Goal: Task Accomplishment & Management: Use online tool/utility

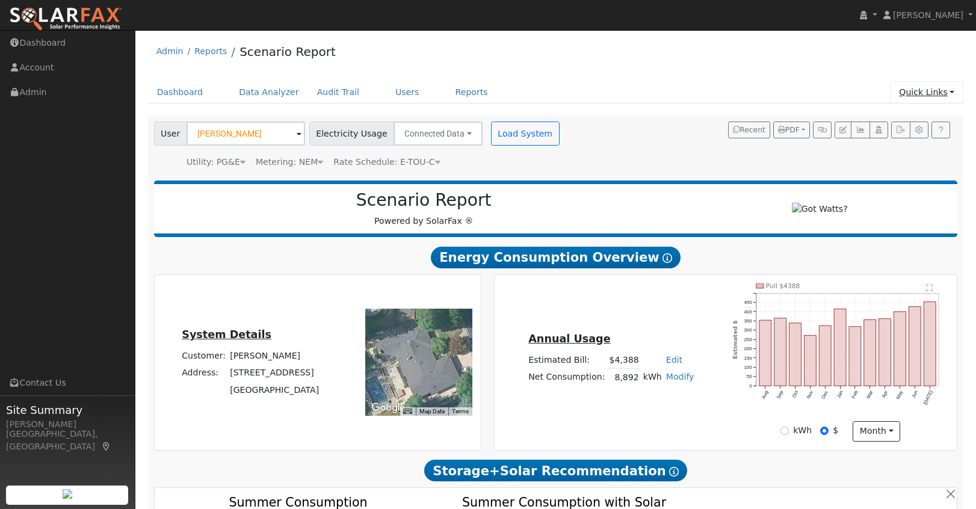
click at [926, 90] on link "Quick Links" at bounding box center [926, 92] width 73 height 22
click at [907, 119] on link "Quick Add" at bounding box center [903, 118] width 122 height 17
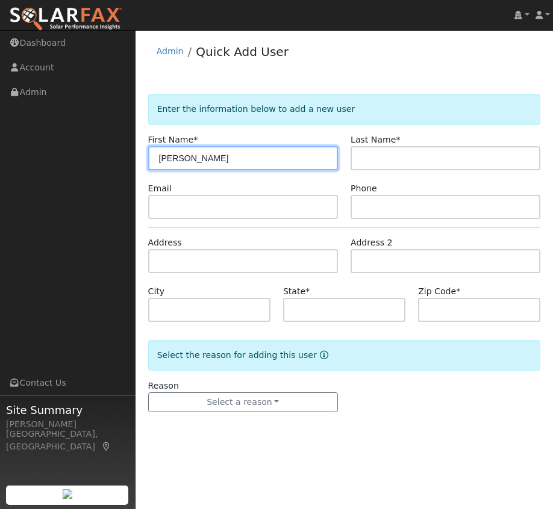
type input "Jacob"
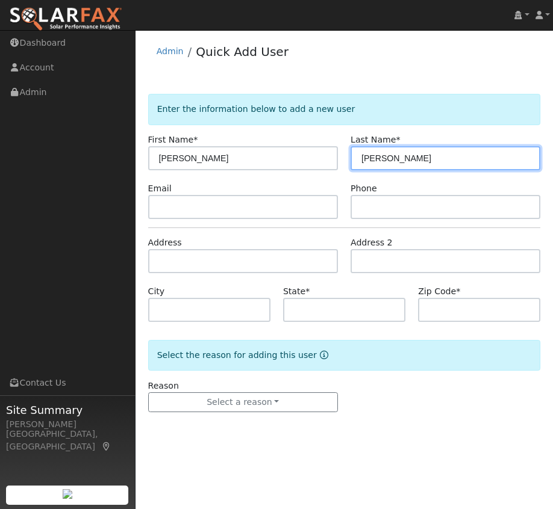
type input "Podesta"
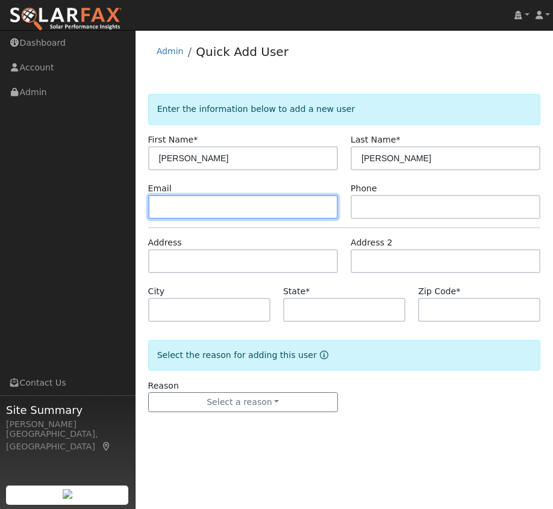
click at [164, 208] on input "text" at bounding box center [243, 207] width 190 height 24
paste input "jake@podestamail.com"
type input "jake@podestamail.com"
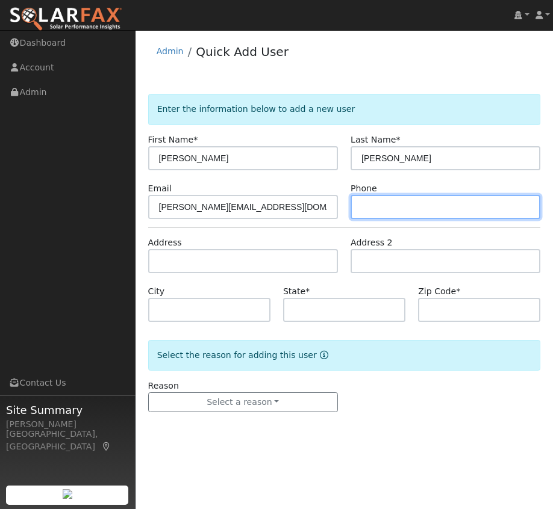
click at [370, 208] on input "text" at bounding box center [445, 207] width 190 height 24
paste input "214-431-4045"
type input "214-431-4045"
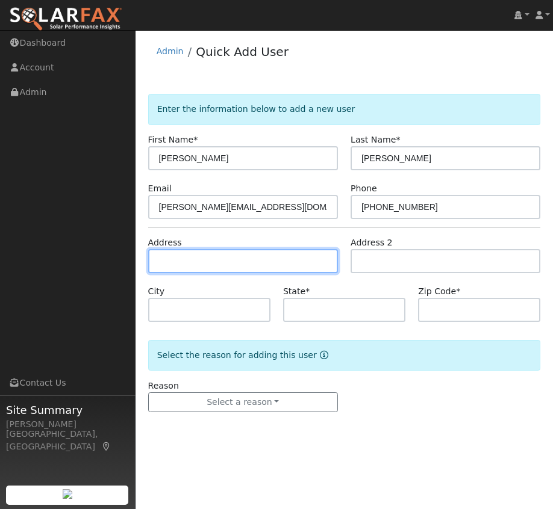
click at [217, 269] on input "text" at bounding box center [243, 261] width 190 height 24
type input "[STREET_ADDRESS][PERSON_NAME]"
type input "Napa"
type input "CA"
type input "94558"
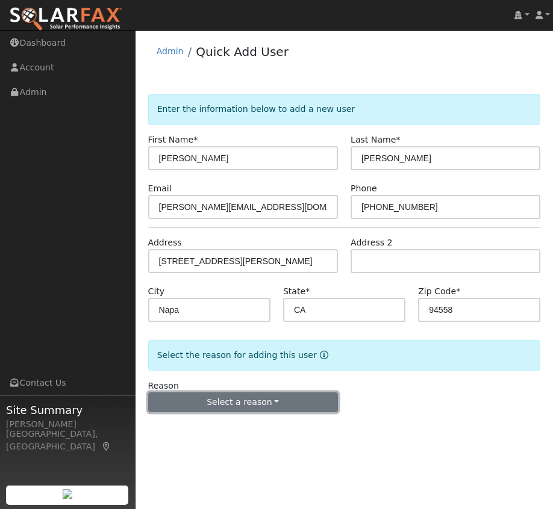
click at [229, 398] on button "Select a reason" at bounding box center [243, 402] width 190 height 20
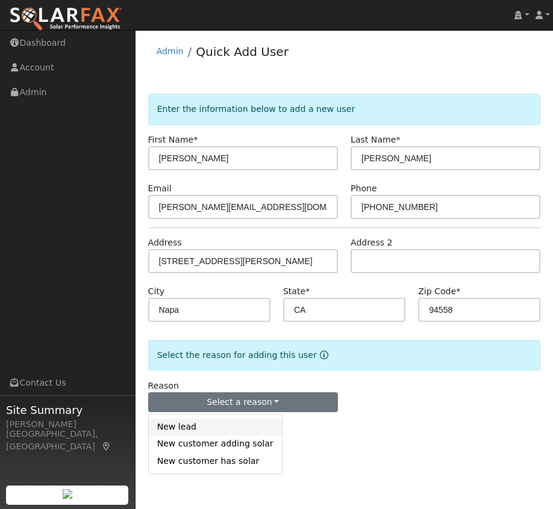
click at [195, 421] on link "New lead" at bounding box center [215, 427] width 133 height 17
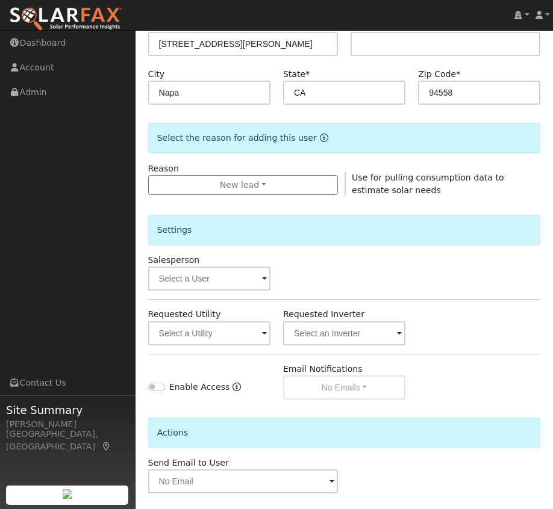
scroll to position [270, 0]
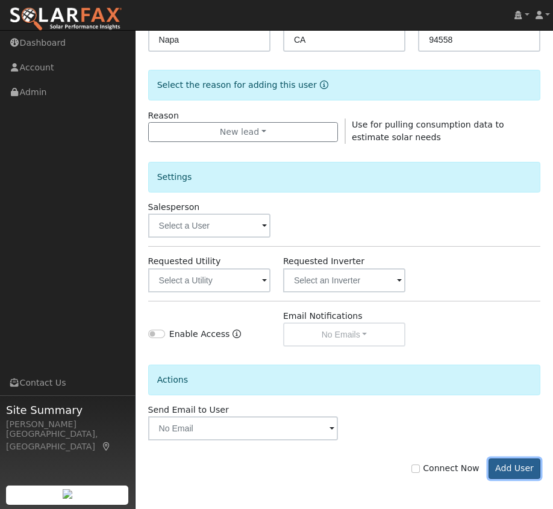
click at [515, 475] on button "Add User" at bounding box center [514, 469] width 52 height 20
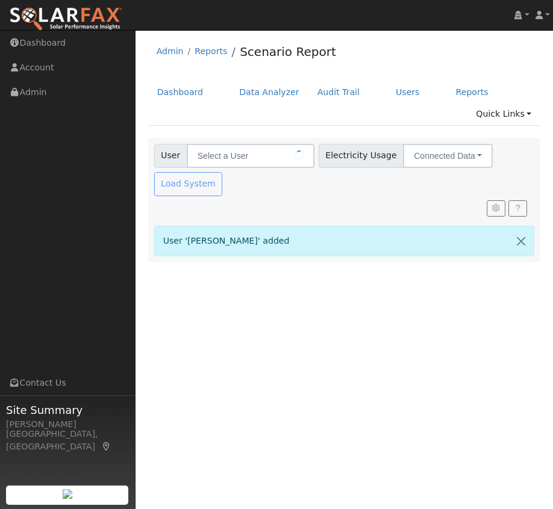
type input "[PERSON_NAME]"
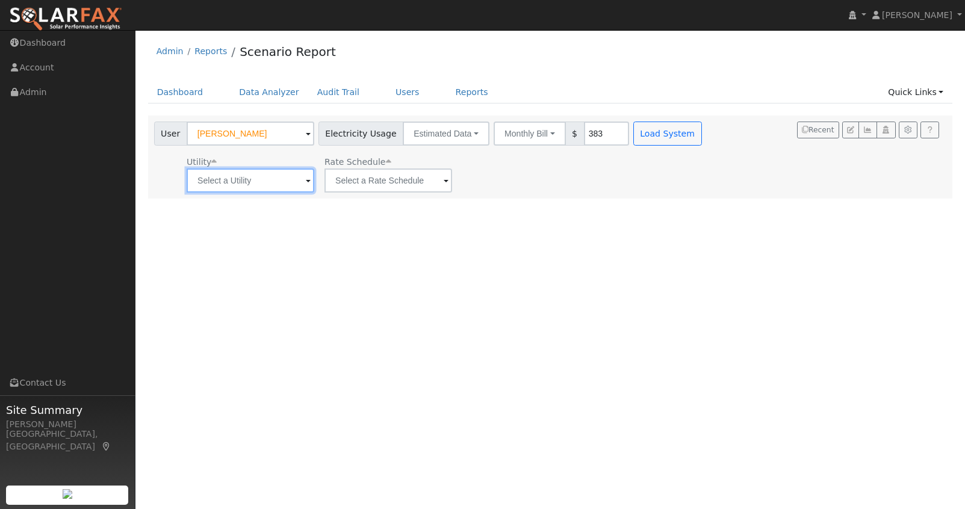
click at [273, 179] on input "text" at bounding box center [251, 181] width 128 height 24
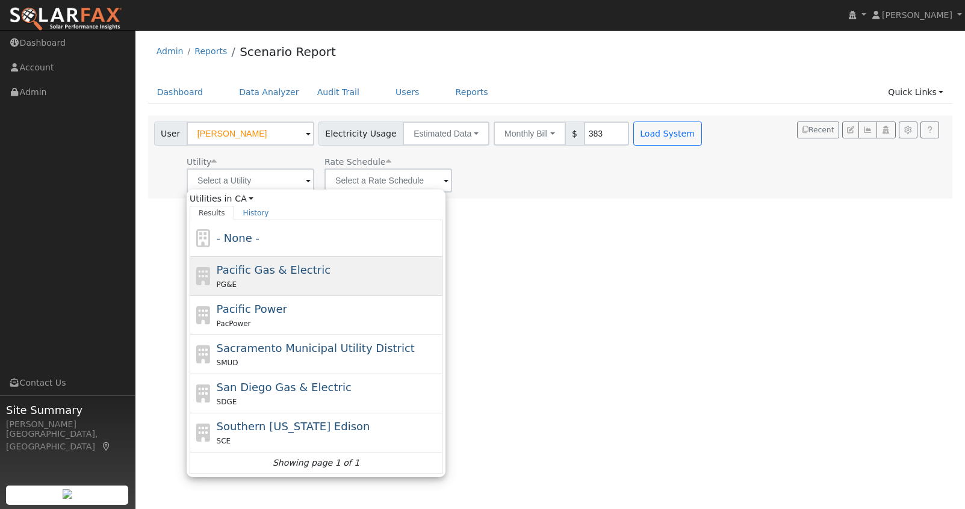
click at [273, 286] on div "PG&E" at bounding box center [328, 284] width 223 height 13
type input "Pacific Gas & Electric"
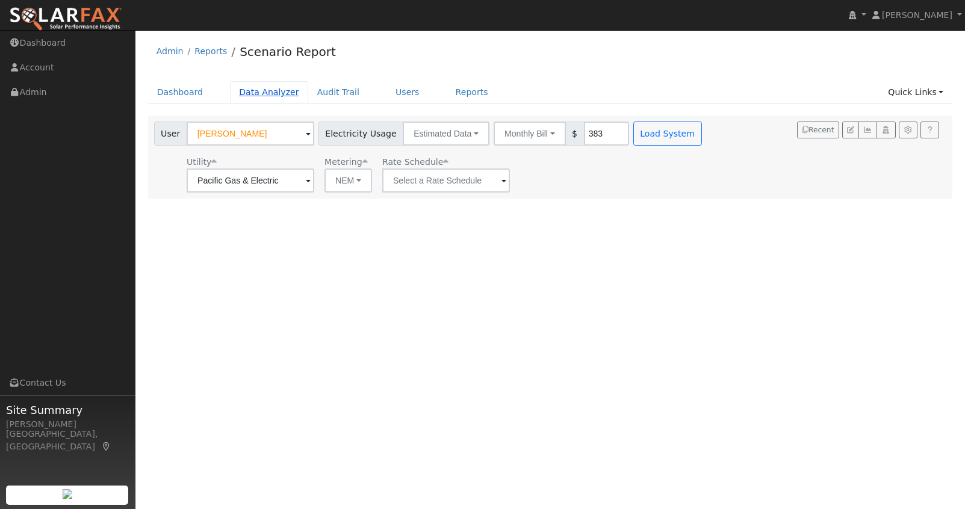
click at [265, 95] on link "Data Analyzer" at bounding box center [269, 92] width 78 height 22
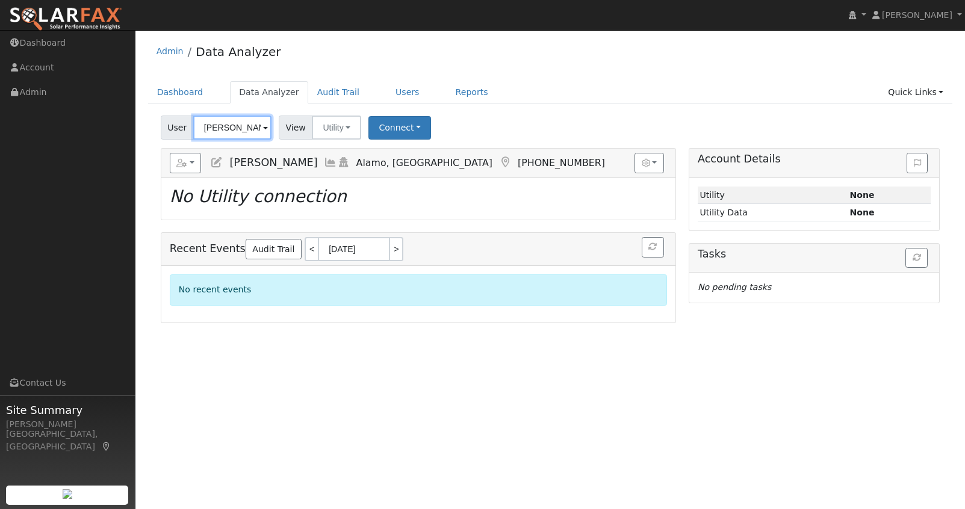
drag, startPoint x: 256, startPoint y: 128, endPoint x: 132, endPoint y: 128, distance: 124.0
click at [132, 128] on div "installed Jeremy Carlock Jeremy Carlock Profile My Company Help Center Terms Of…" at bounding box center [482, 269] width 965 height 479
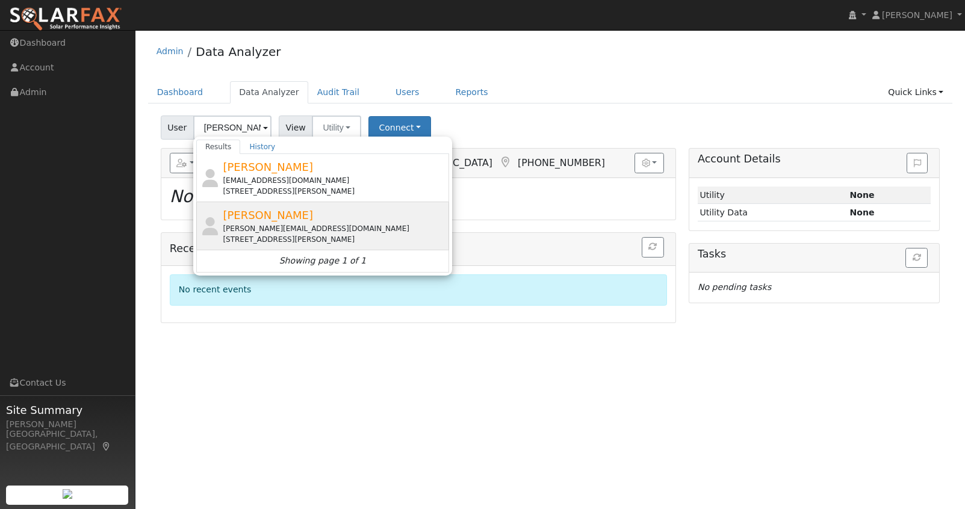
click at [264, 212] on span "[PERSON_NAME]" at bounding box center [268, 215] width 90 height 13
type input "[PERSON_NAME]"
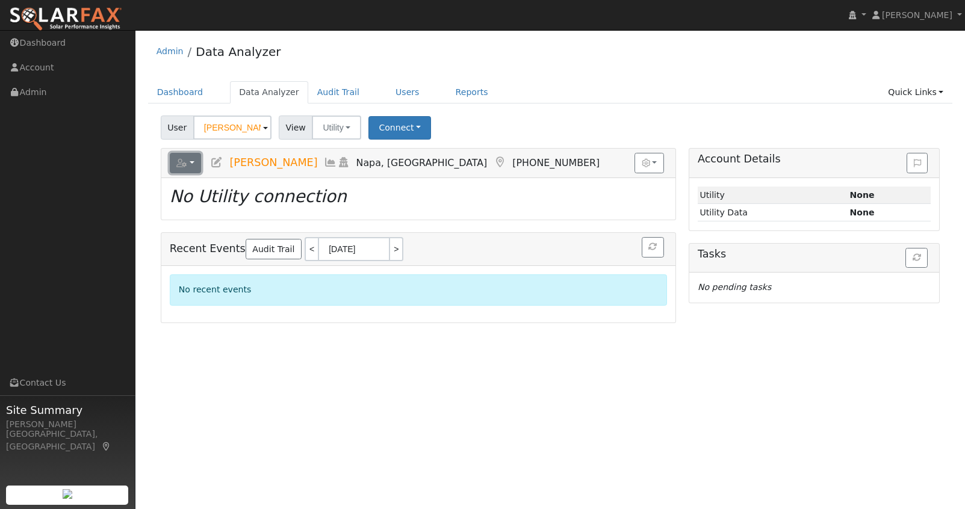
click at [191, 166] on button "button" at bounding box center [186, 163] width 32 height 20
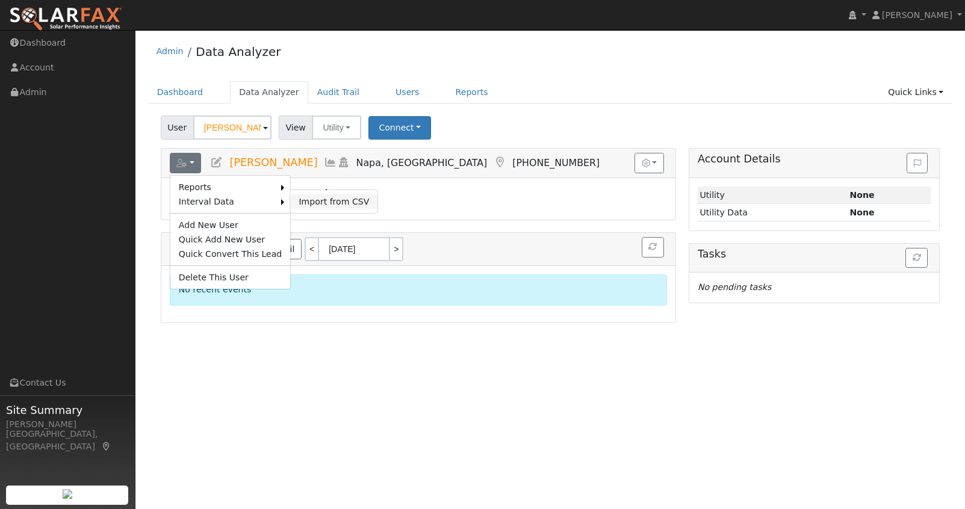
click at [314, 197] on link "Import from CSV" at bounding box center [333, 201] width 87 height 14
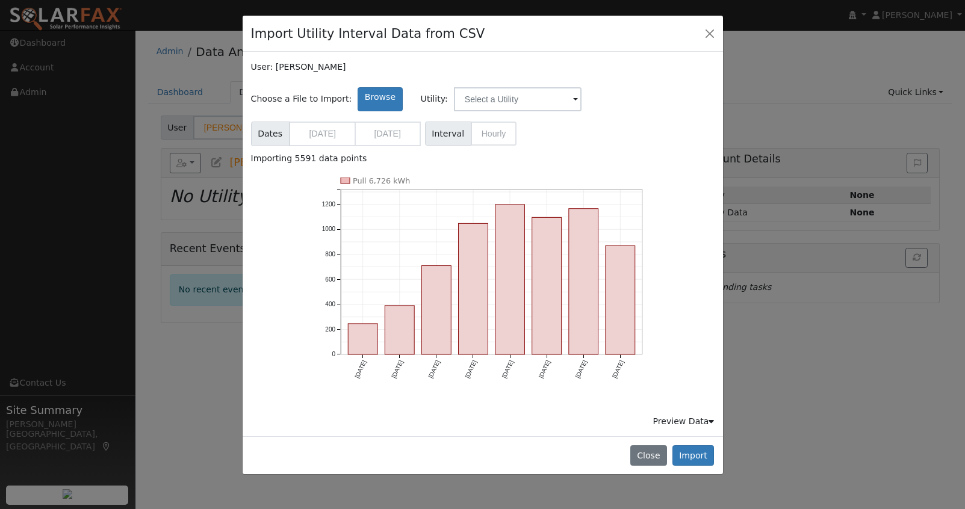
click at [316, 126] on span "Dates 01/01/2025 08/21/2025" at bounding box center [336, 134] width 170 height 25
click at [705, 421] on div "Preview Data" at bounding box center [683, 421] width 61 height 13
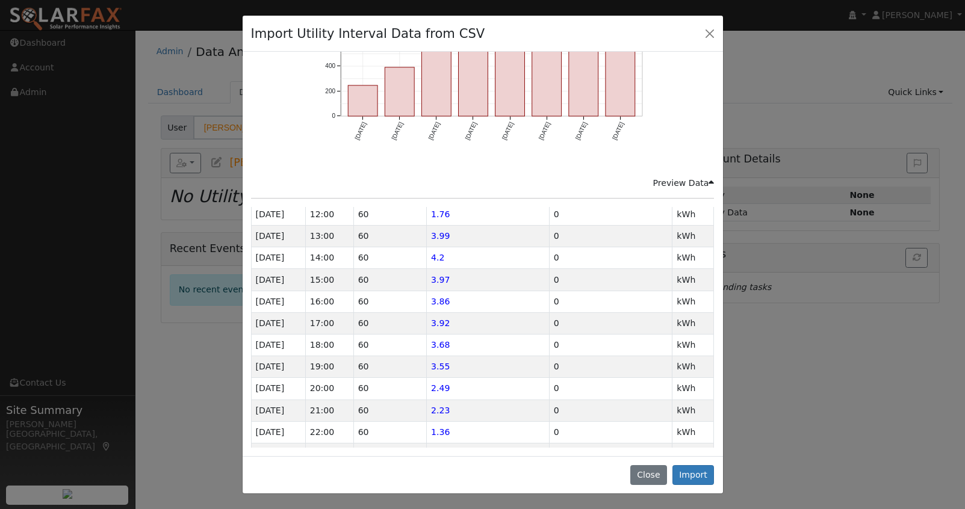
scroll to position [870, 0]
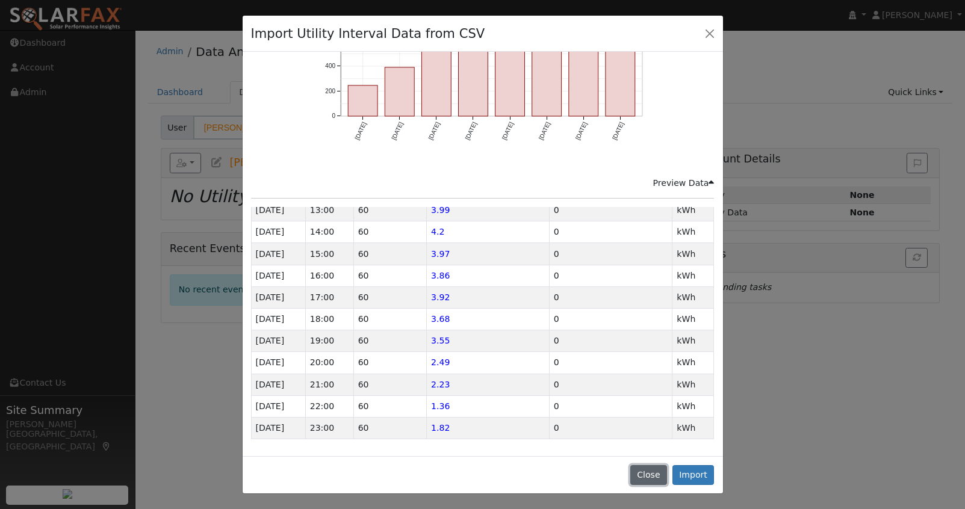
click at [643, 472] on button "Close" at bounding box center [648, 475] width 37 height 20
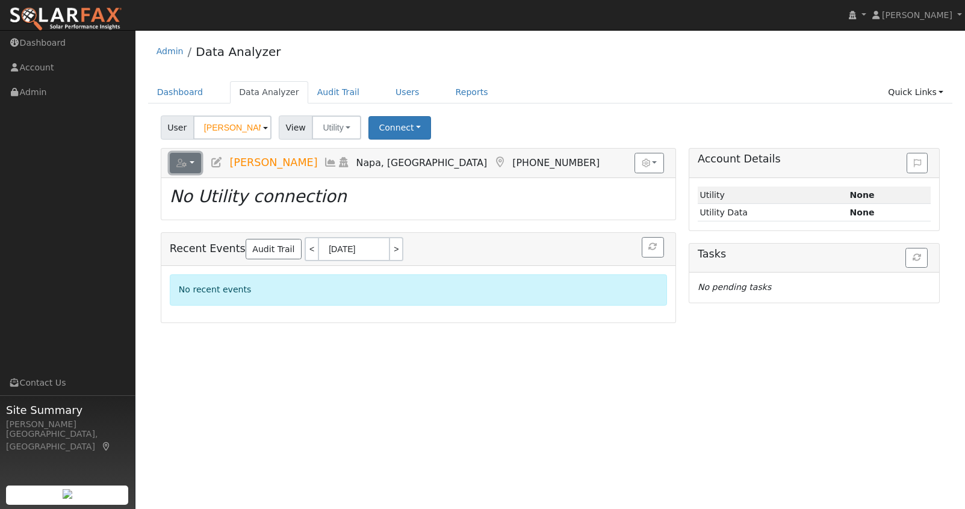
click at [194, 165] on button "button" at bounding box center [186, 163] width 32 height 20
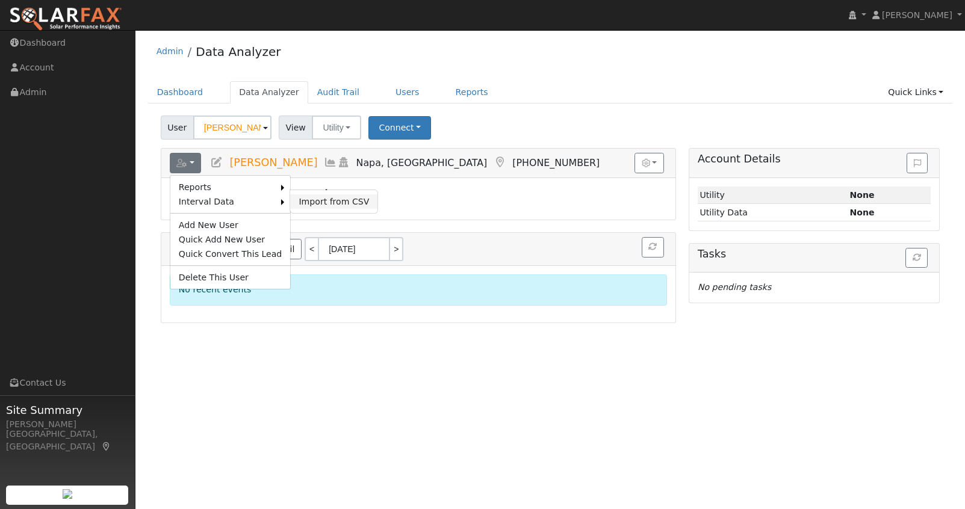
click at [309, 199] on link "Import from CSV" at bounding box center [333, 201] width 87 height 14
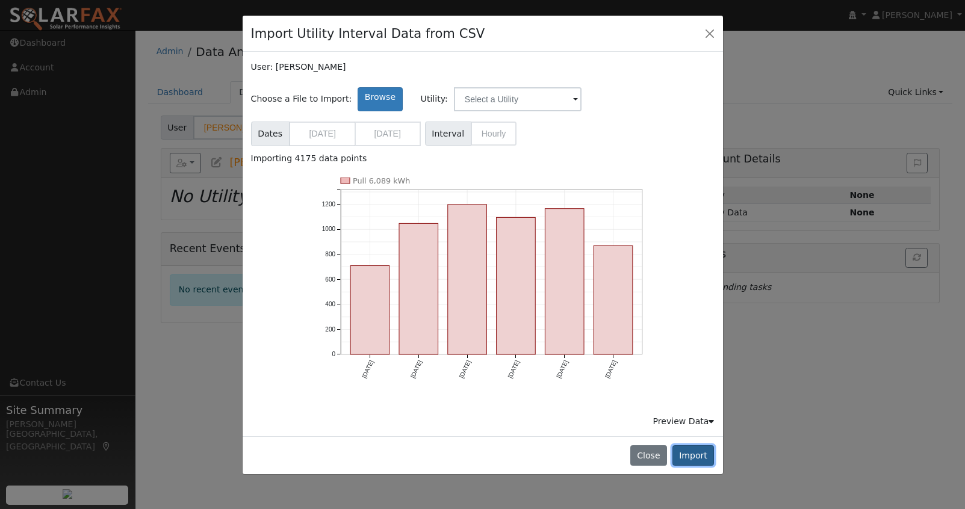
click at [695, 452] on button "Import" at bounding box center [693, 455] width 42 height 20
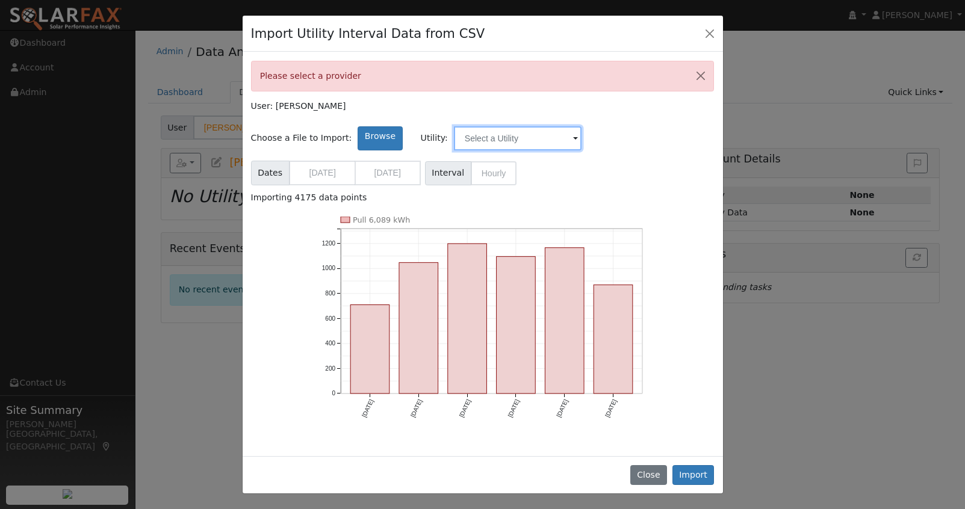
click at [501, 141] on input "text" at bounding box center [518, 138] width 128 height 24
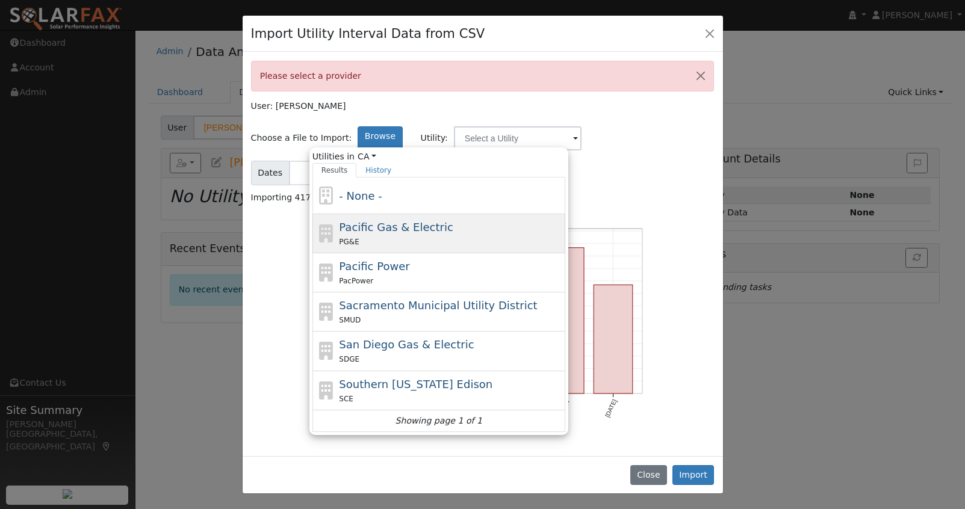
click at [388, 230] on span "Pacific Gas & Electric" at bounding box center [396, 227] width 114 height 13
type input "Pacific Gas & Electric"
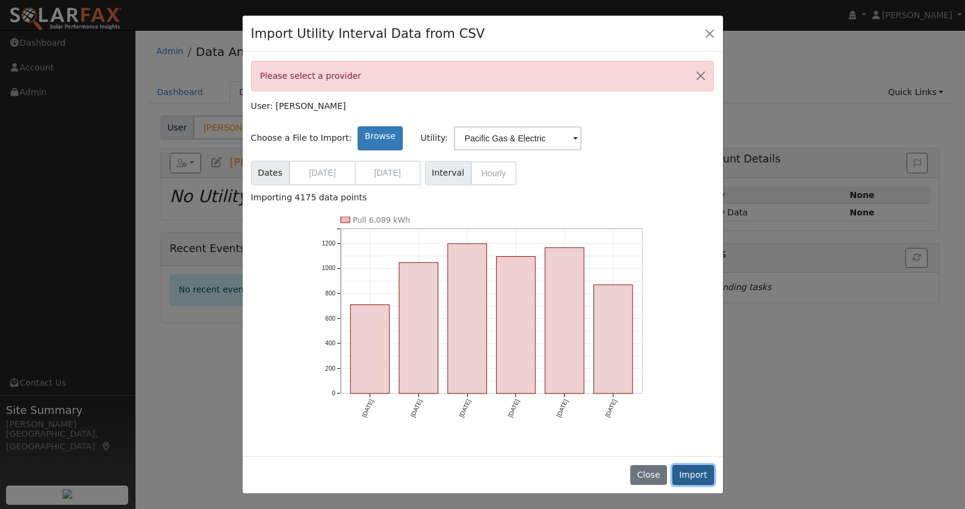
click at [690, 469] on button "Import" at bounding box center [693, 475] width 42 height 20
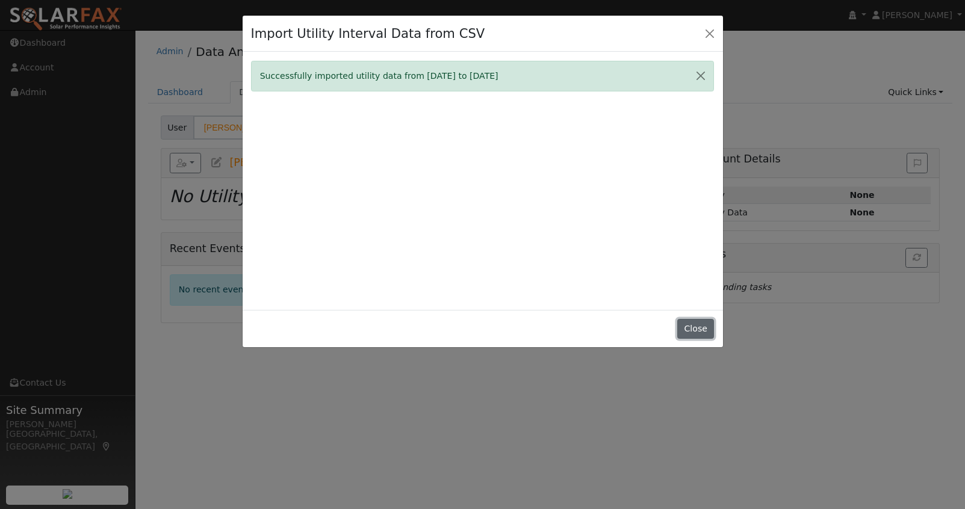
click at [701, 328] on button "Close" at bounding box center [695, 329] width 37 height 20
type input "[DATE]"
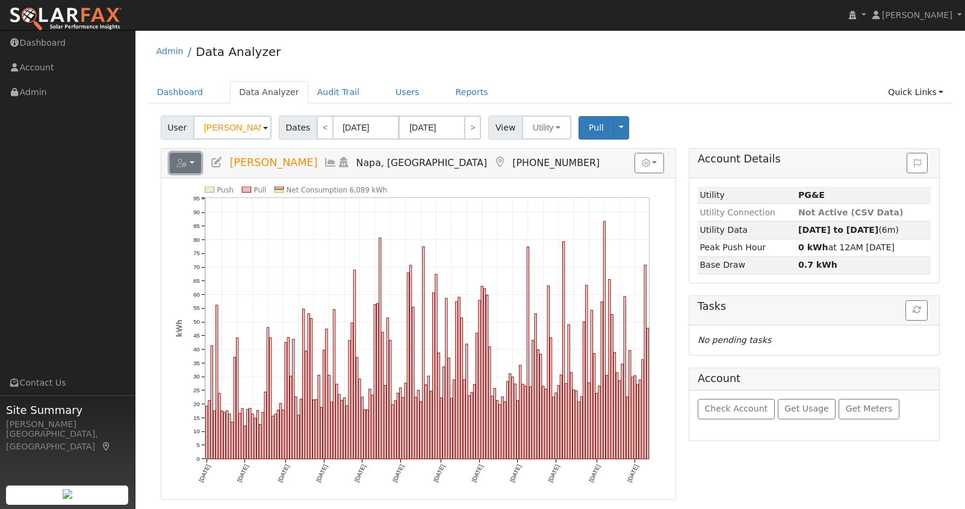
click at [192, 164] on button "button" at bounding box center [186, 163] width 32 height 20
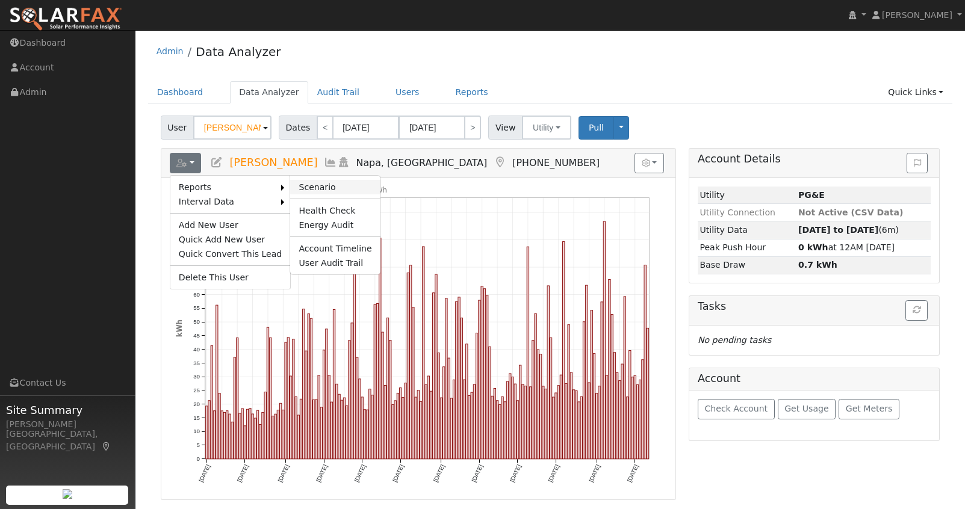
click at [312, 186] on link "Scenario" at bounding box center [335, 187] width 90 height 14
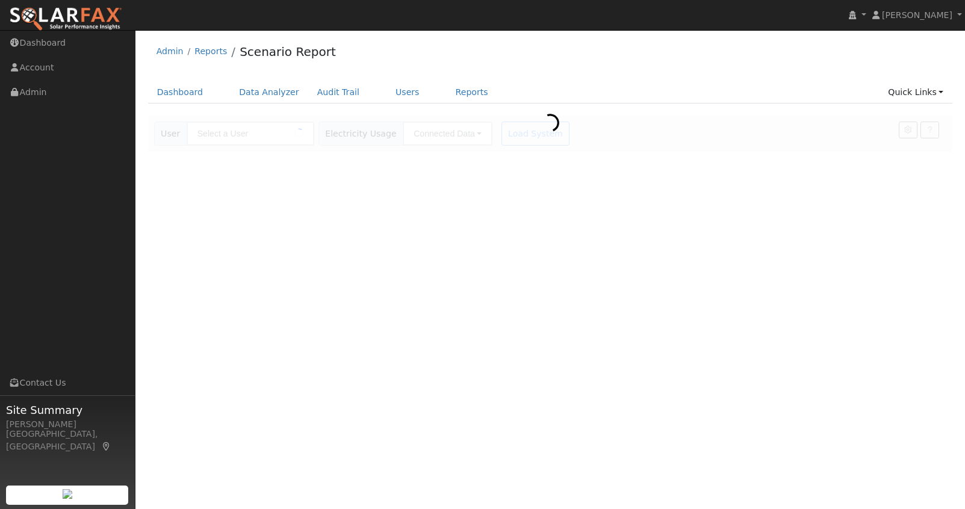
type input "[PERSON_NAME]"
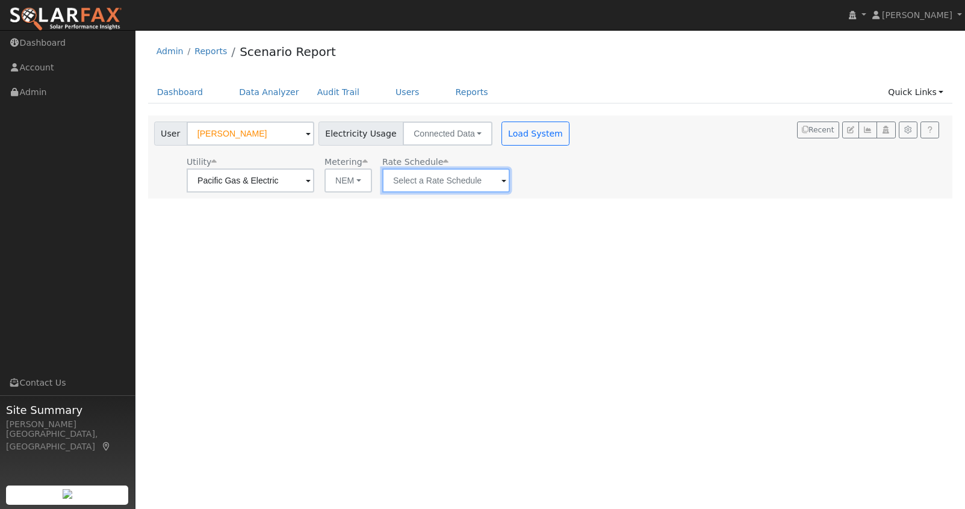
click at [314, 182] on input "text" at bounding box center [251, 181] width 128 height 24
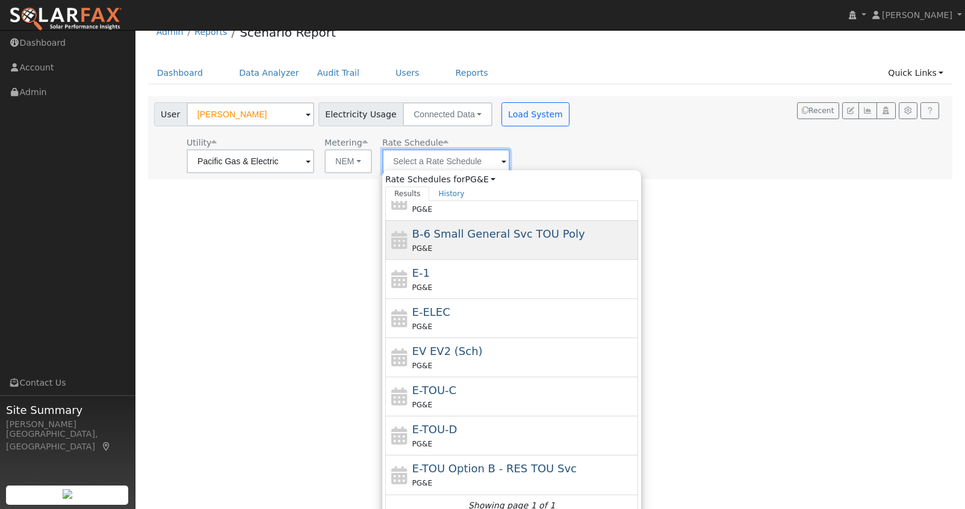
scroll to position [29, 0]
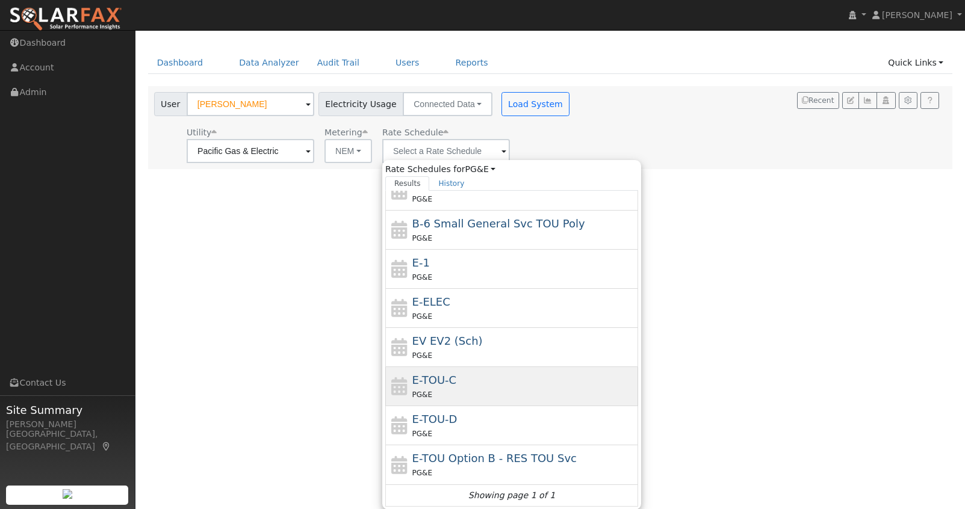
click at [501, 382] on div "E-TOU-C PG&E" at bounding box center [523, 386] width 223 height 29
type input "E-TOU-C"
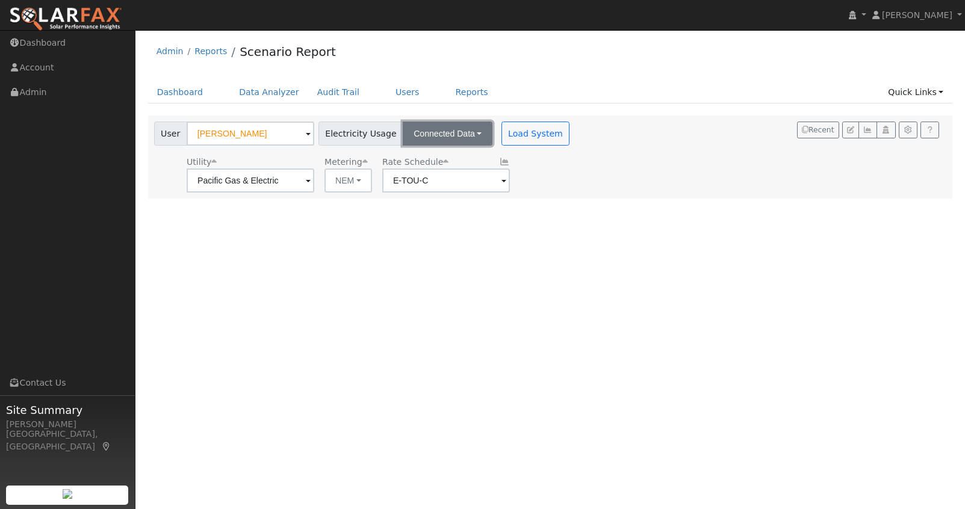
click at [460, 132] on button "Connected Data" at bounding box center [448, 134] width 90 height 24
click at [445, 188] on link "CSV Data" at bounding box center [448, 194] width 85 height 17
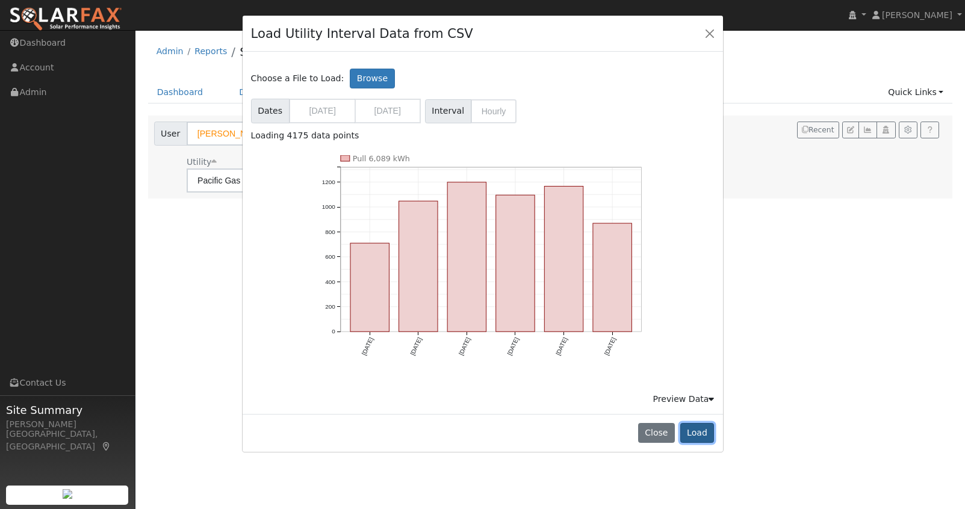
click at [704, 428] on button "Load" at bounding box center [697, 433] width 34 height 20
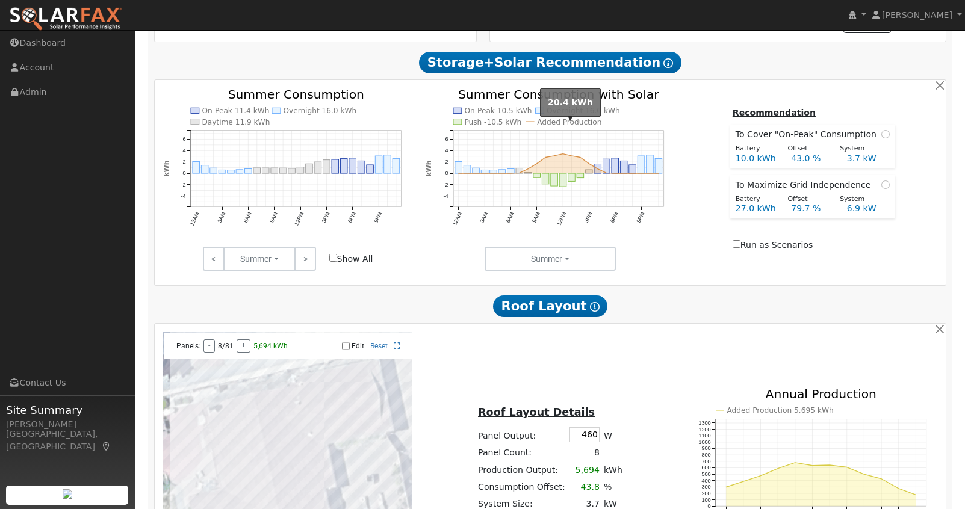
scroll to position [501, 0]
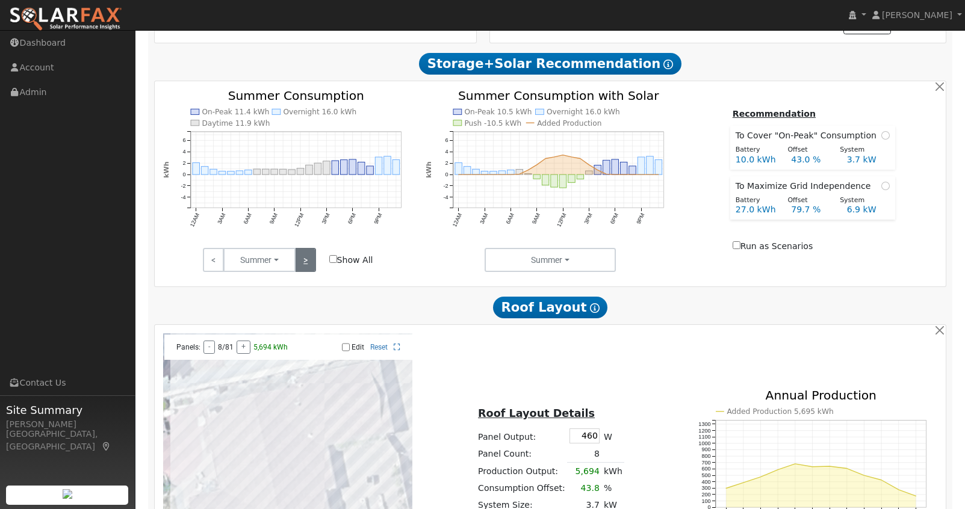
click at [309, 259] on link ">" at bounding box center [305, 260] width 21 height 24
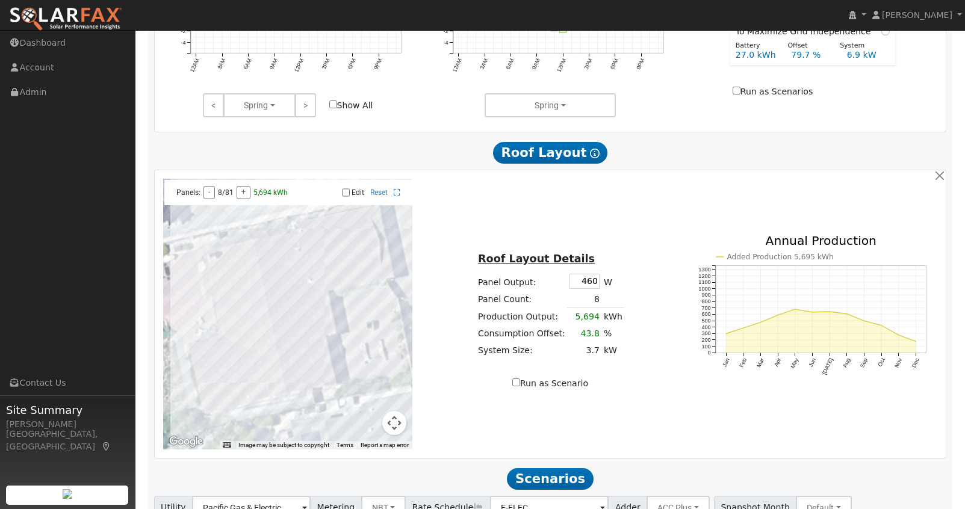
scroll to position [661, 0]
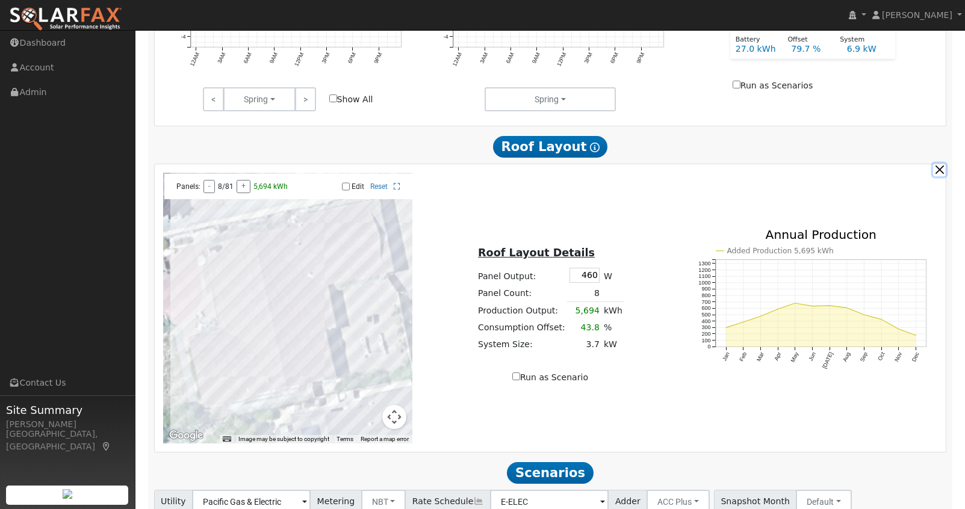
click at [939, 173] on button "button" at bounding box center [939, 170] width 13 height 13
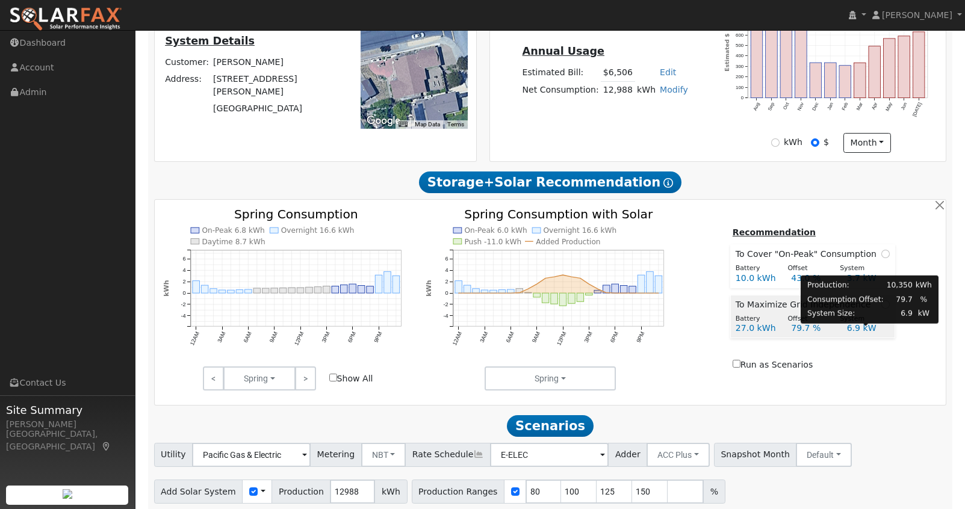
scroll to position [431, 0]
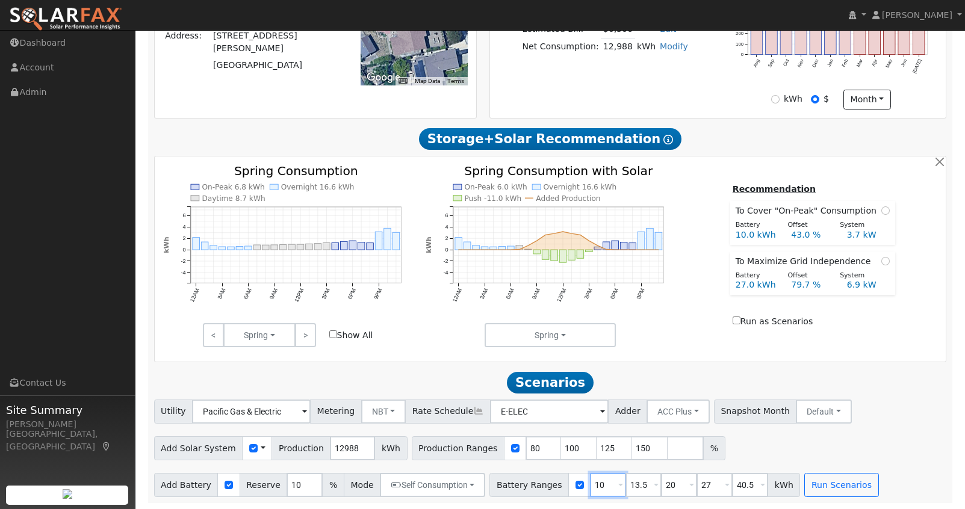
drag, startPoint x: 596, startPoint y: 485, endPoint x: 573, endPoint y: 485, distance: 23.5
click at [573, 485] on div "Battery Ranges 10 Overrides Reserve % Mode None None Self Consumption Peak Savi…" at bounding box center [644, 485] width 311 height 24
type input "13.5"
type input "20"
type input "27"
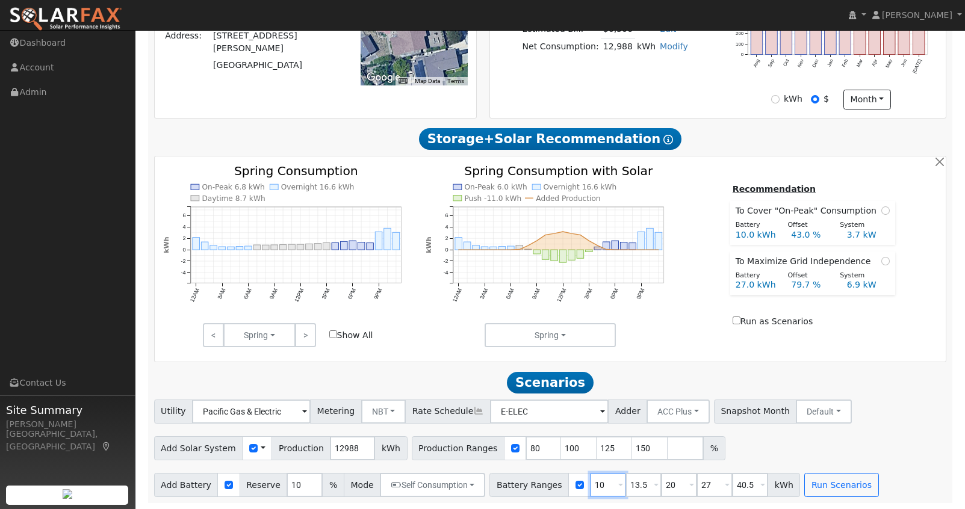
type input "40.5"
type input "13.5"
click at [632, 483] on input "20" at bounding box center [643, 485] width 36 height 24
type input "27"
type input "40.5"
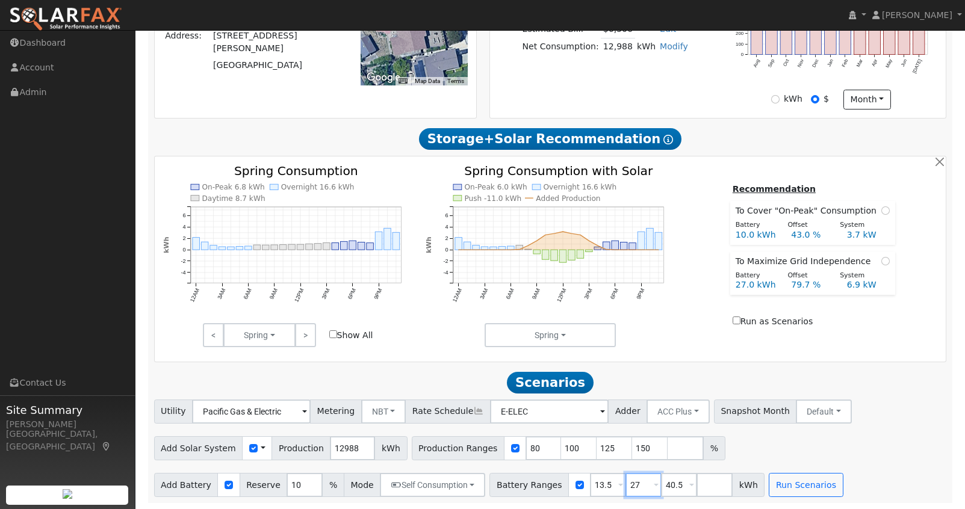
type input "27"
drag, startPoint x: 529, startPoint y: 447, endPoint x: 500, endPoint y: 447, distance: 28.9
click at [500, 447] on div "Production Ranges 80 100 125 150 %" at bounding box center [569, 448] width 314 height 24
type input "100"
type input "125"
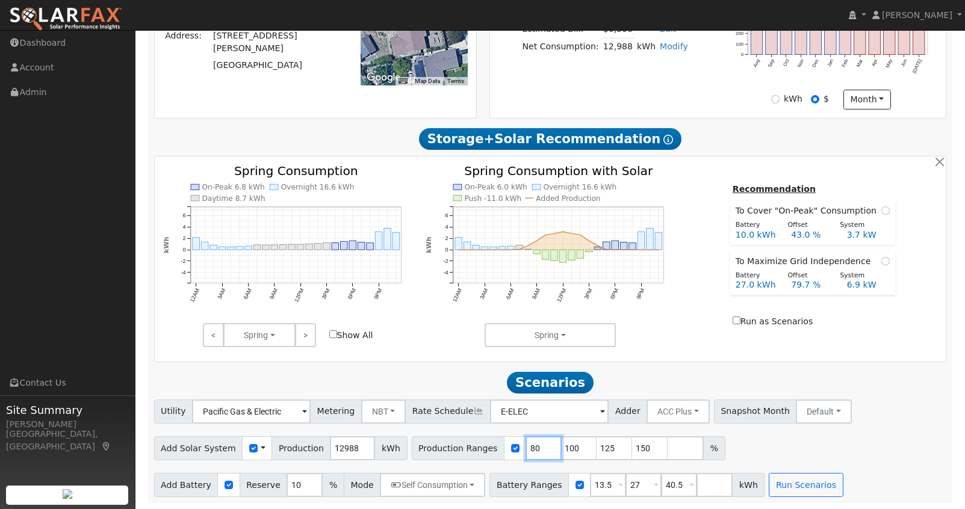
type input "150"
type input "125"
type input "150"
type input "125"
click at [596, 451] on input "number" at bounding box center [614, 448] width 36 height 24
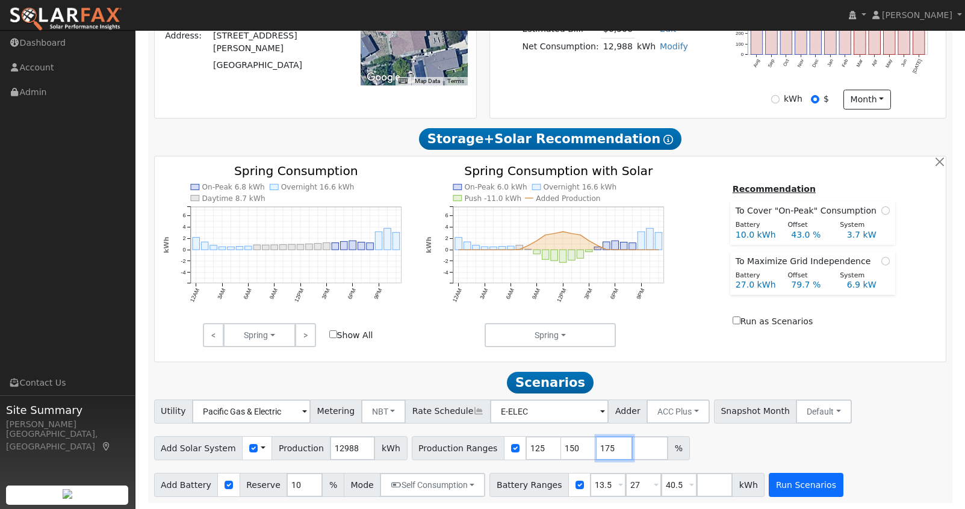
type input "175"
click at [802, 488] on button "Run Scenarios" at bounding box center [806, 485] width 74 height 24
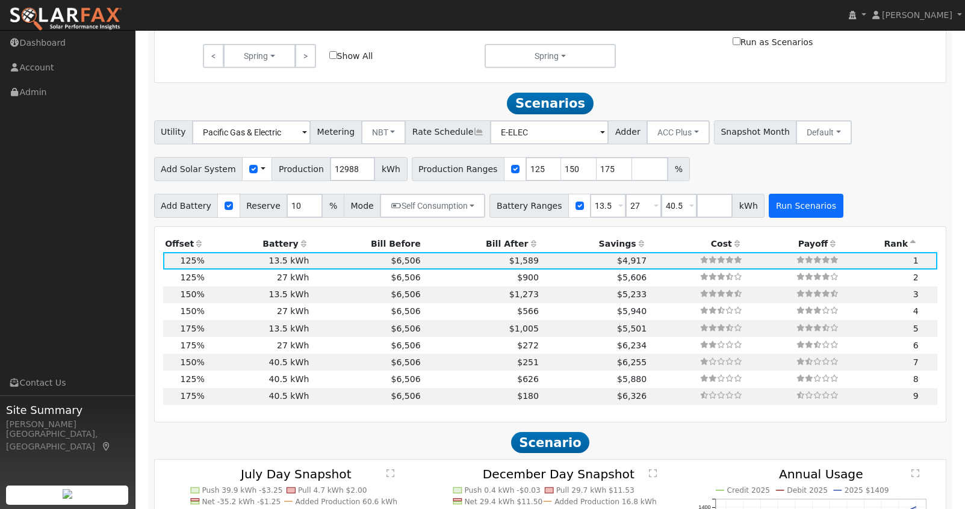
scroll to position [766, 0]
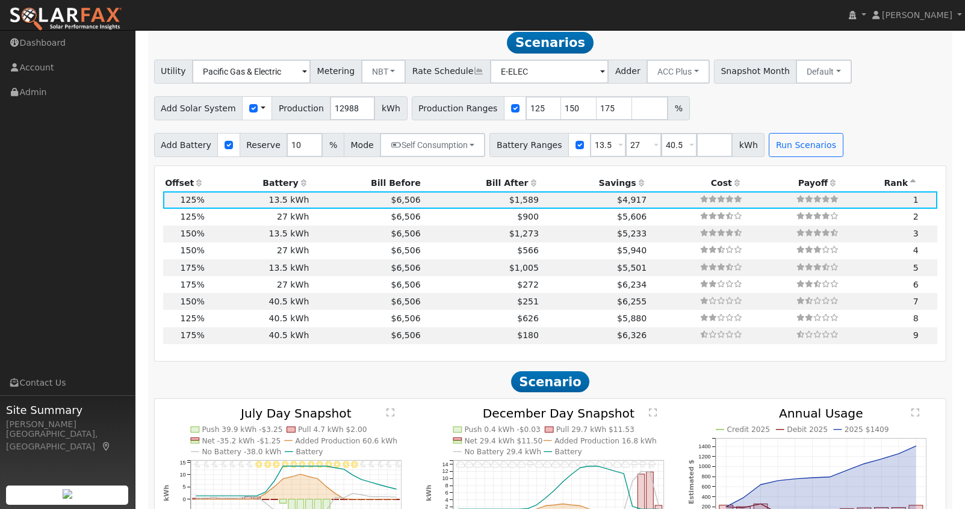
click at [880, 135] on div "Add Battery Reserve 10 % Mode Self Consumption Self Consumption Peak Savings AC…" at bounding box center [550, 143] width 797 height 28
click at [636, 187] on icon at bounding box center [641, 183] width 11 height 8
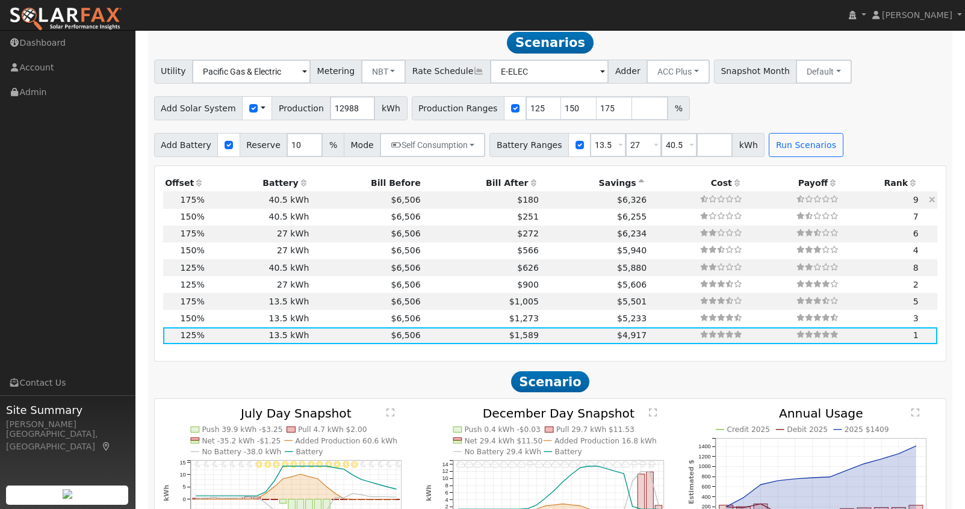
click at [577, 200] on td "$6,326" at bounding box center [595, 199] width 108 height 17
type input "15.2"
type input "$46,973"
type input "$40,905"
type input "$26,363"
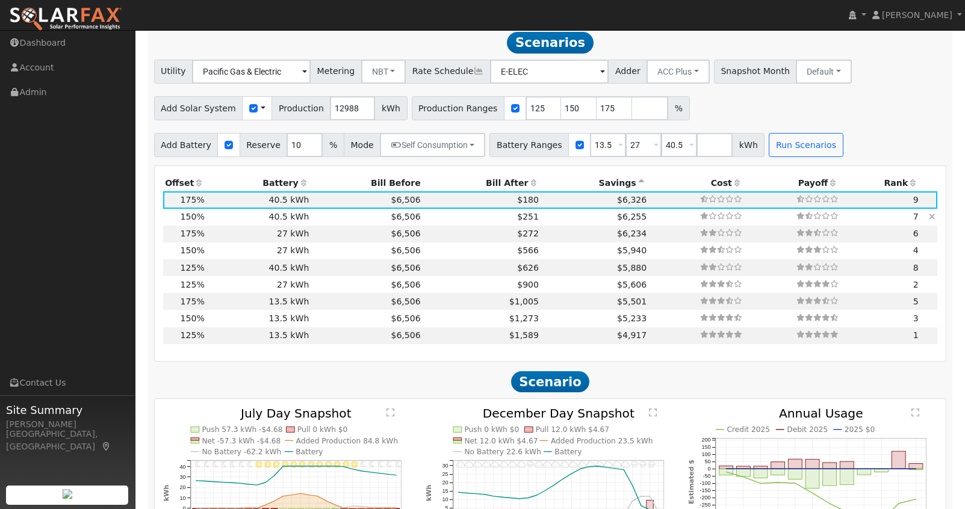
click at [562, 223] on td "$6,255" at bounding box center [595, 217] width 108 height 17
type input "13.0"
type input "$40,263"
type input "$24,350"
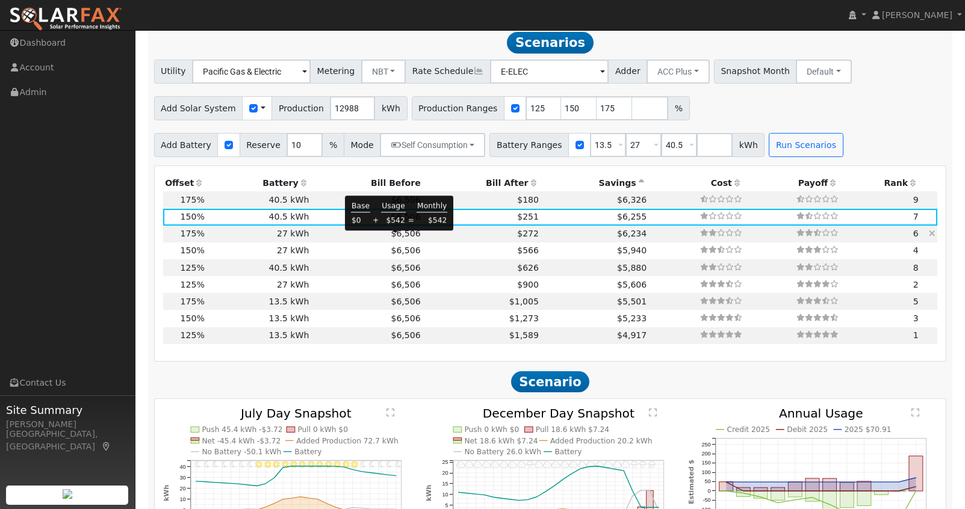
click at [397, 237] on span "$6,506" at bounding box center [405, 234] width 29 height 10
type input "15.2"
type input "$46,973"
type input "$27,270"
type input "$22,273"
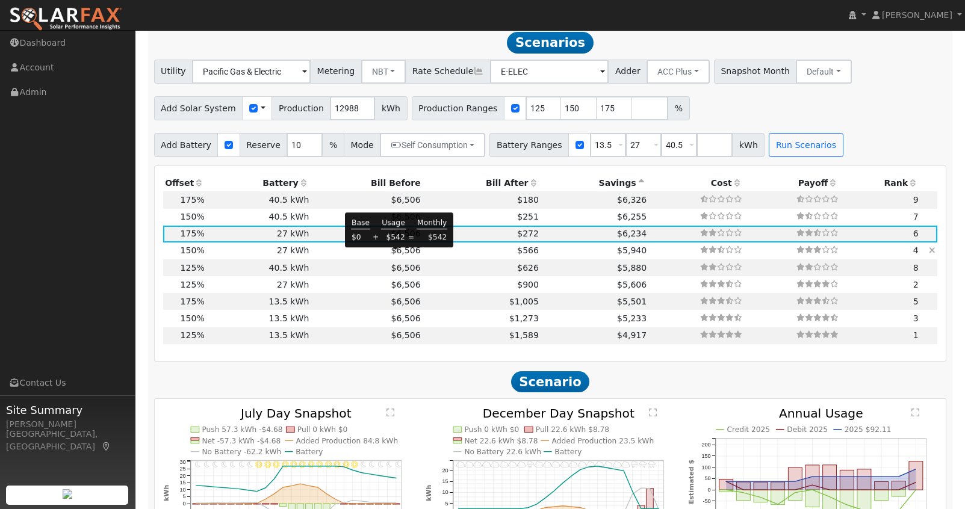
click at [397, 253] on span "$6,506" at bounding box center [405, 251] width 29 height 10
type input "13.0"
type input "$40,263"
type input "$20,260"
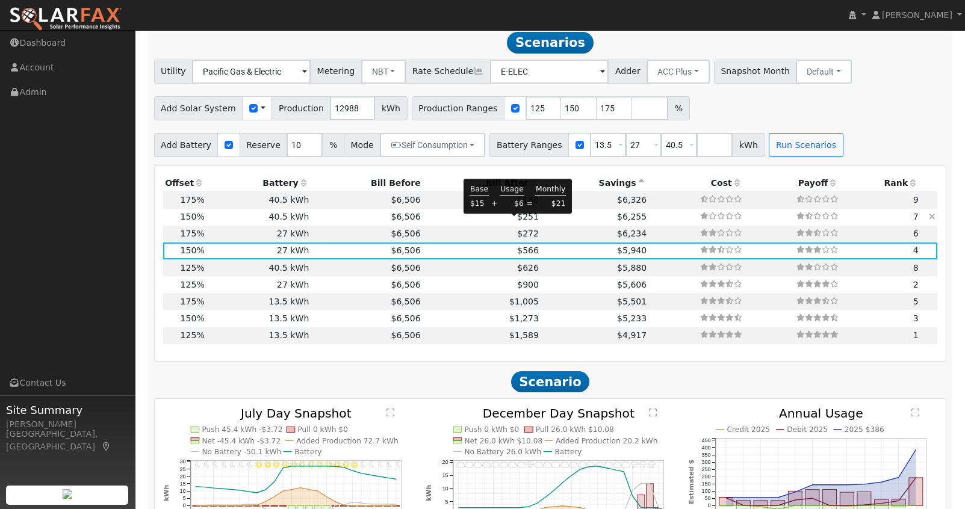
click at [519, 221] on span "$251" at bounding box center [528, 217] width 22 height 10
type input "$40,905"
type input "$24,350"
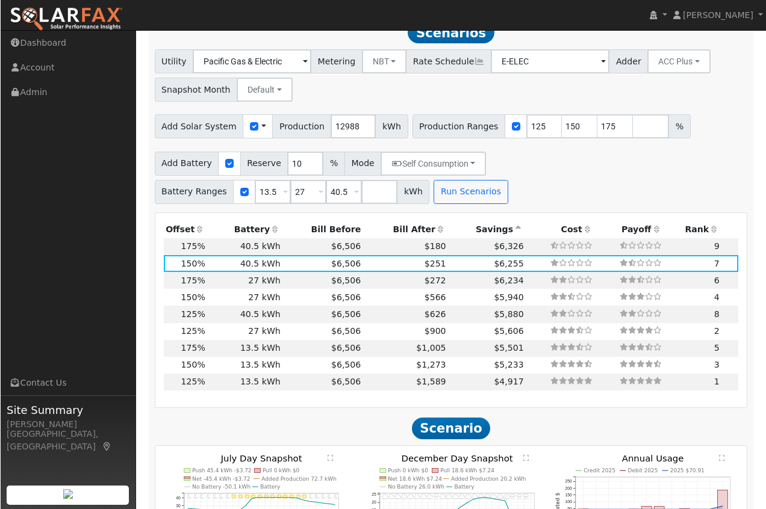
scroll to position [902, 0]
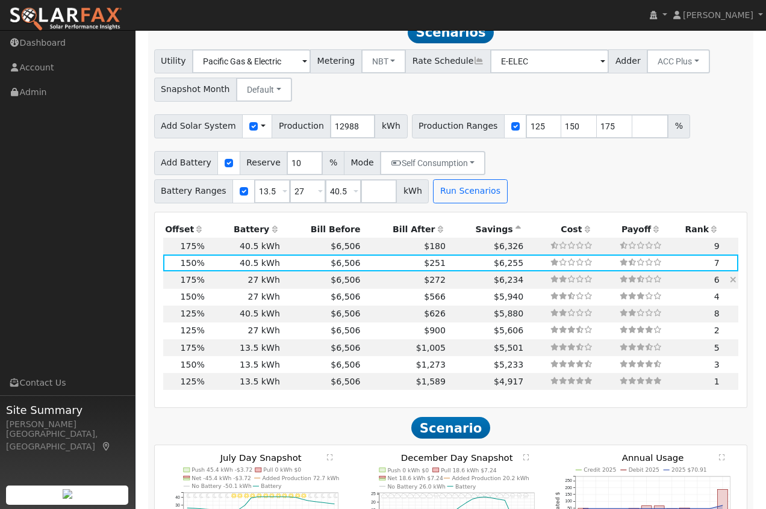
click at [300, 271] on td "$6,506" at bounding box center [322, 279] width 81 height 17
type input "15.2"
type input "$46,973"
type input "$27,270"
type input "$22,273"
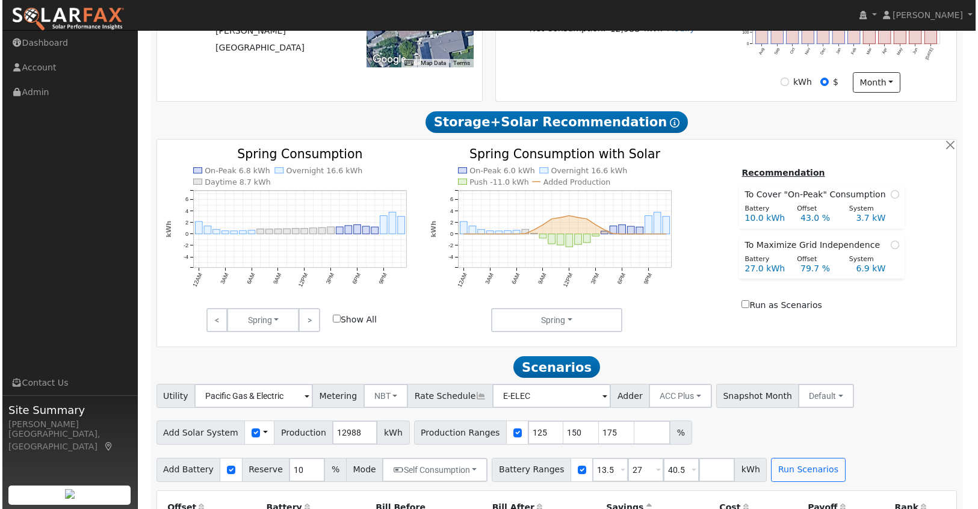
scroll to position [445, 0]
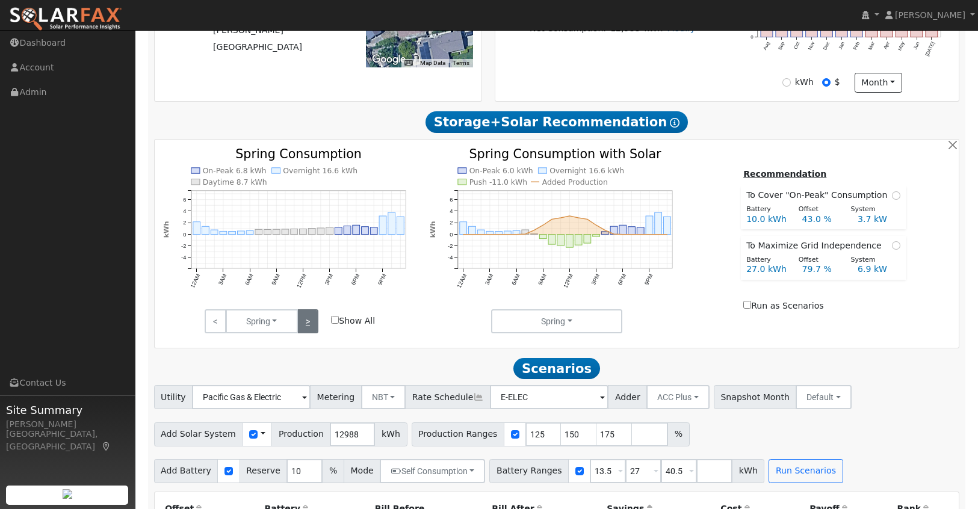
click at [314, 327] on link ">" at bounding box center [307, 321] width 21 height 24
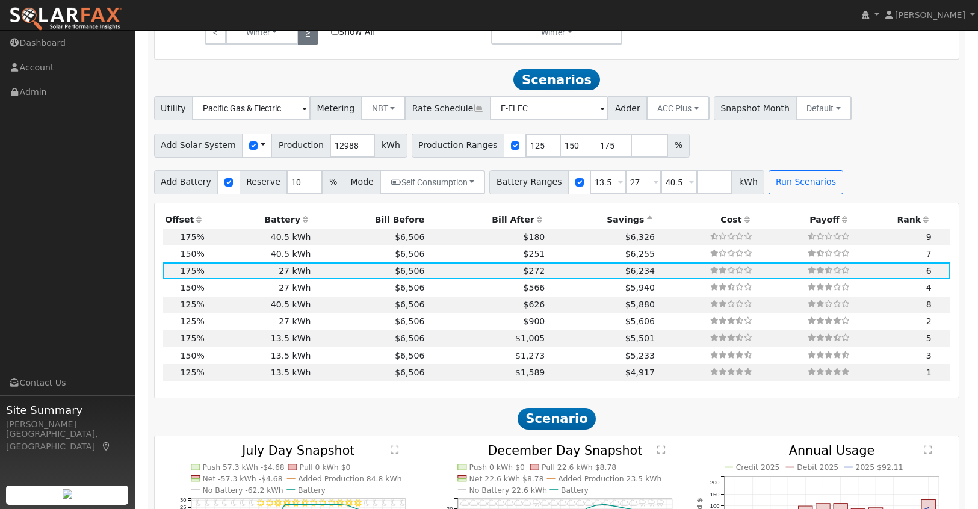
scroll to position [737, 0]
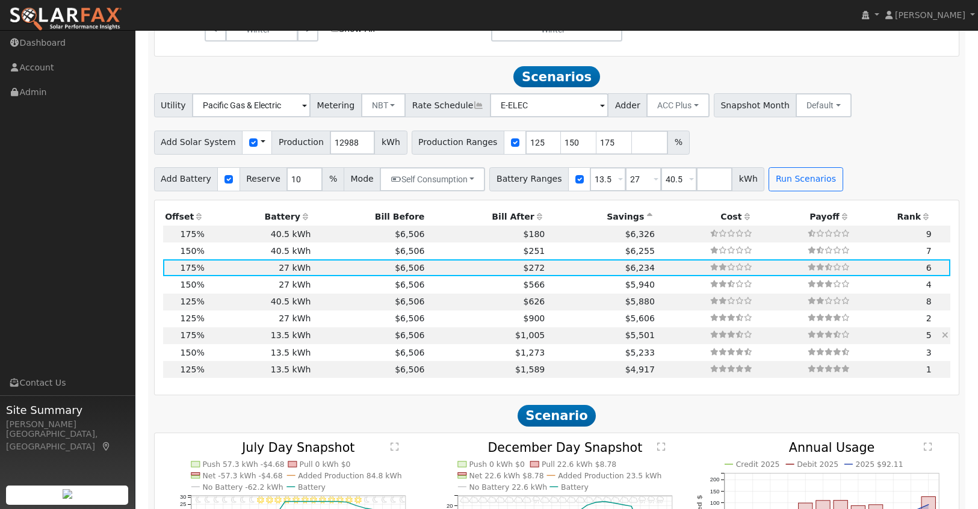
click at [348, 340] on td "$6,506" at bounding box center [370, 335] width 114 height 17
type input "$13,635"
type input "$18,182"
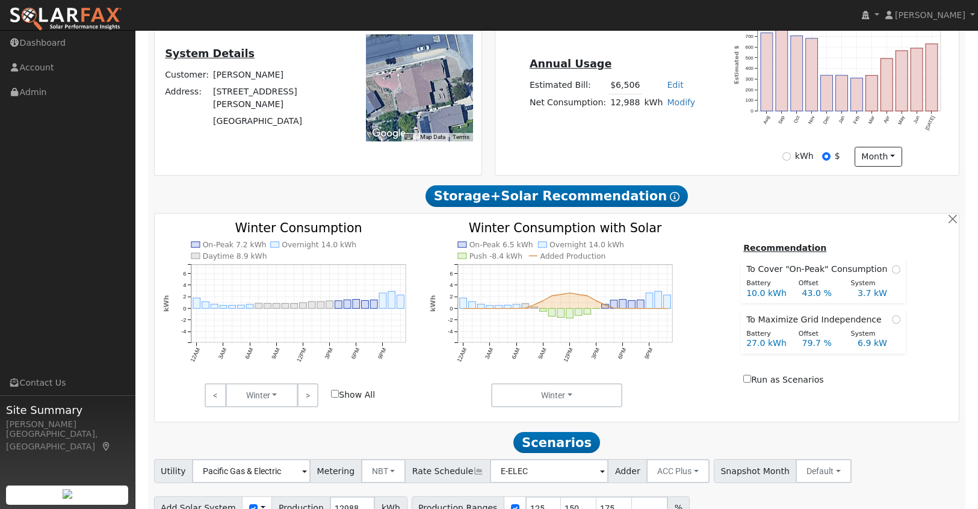
scroll to position [367, 0]
